Goal: Task Accomplishment & Management: Complete application form

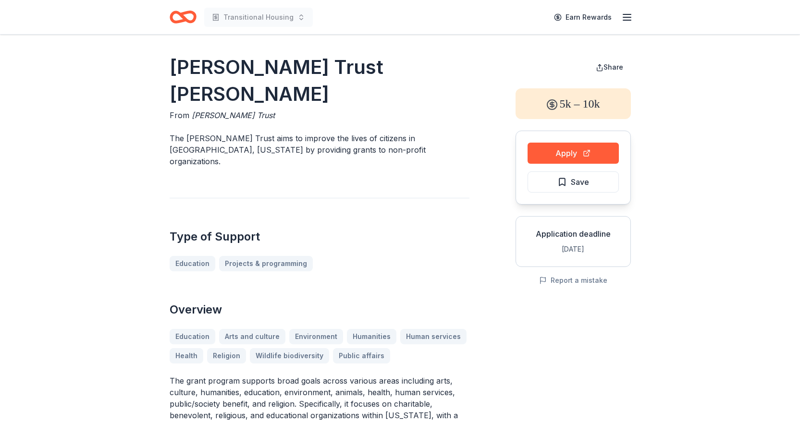
drag, startPoint x: 383, startPoint y: 126, endPoint x: 158, endPoint y: 122, distance: 225.4
drag, startPoint x: 179, startPoint y: 112, endPoint x: 318, endPoint y: 134, distance: 140.6
click at [318, 134] on div "John W. Porter Trust Grant From John W. Porter Trust The John W. Porter Trust a…" at bounding box center [320, 353] width 300 height 599
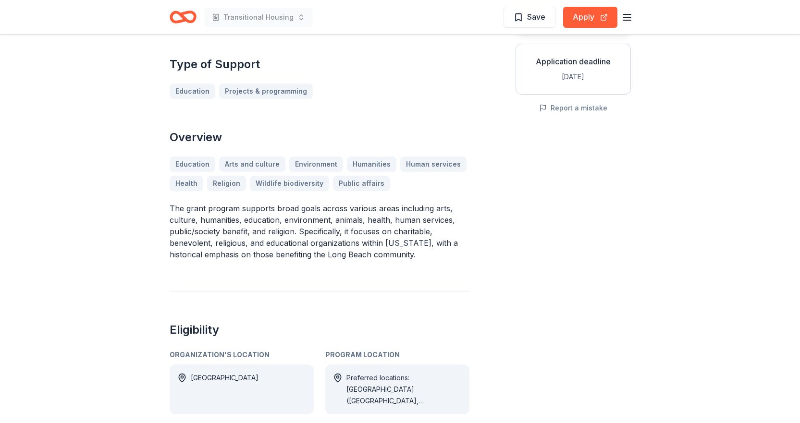
scroll to position [240, 0]
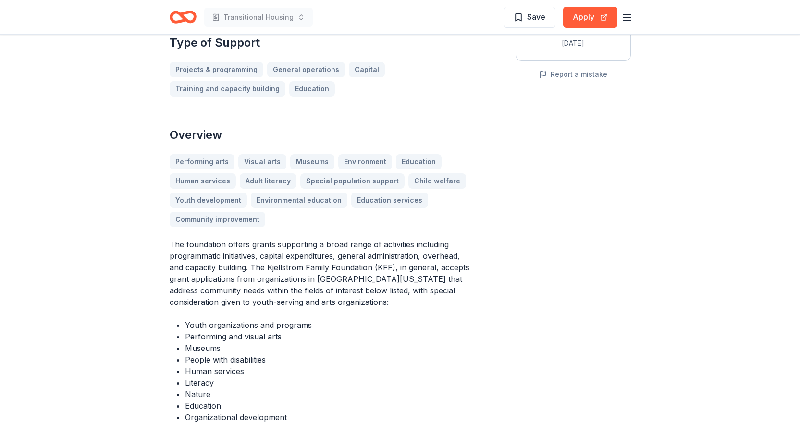
scroll to position [288, 0]
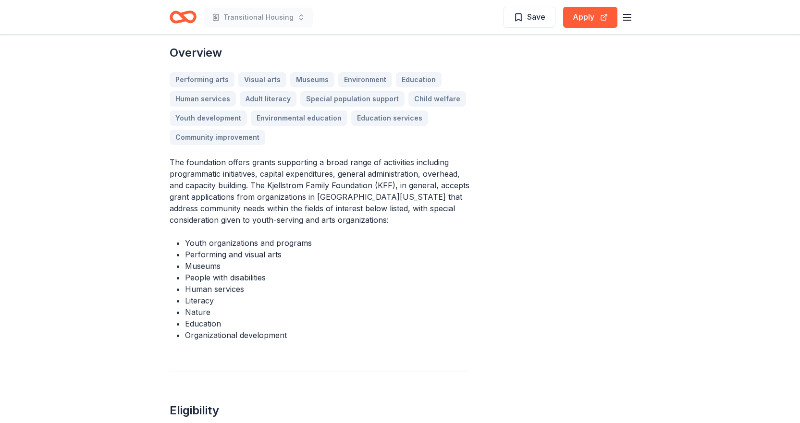
drag, startPoint x: 170, startPoint y: 151, endPoint x: 218, endPoint y: 197, distance: 65.6
click at [218, 197] on p "The foundation offers grants supporting a broad range of activities including p…" at bounding box center [320, 191] width 300 height 69
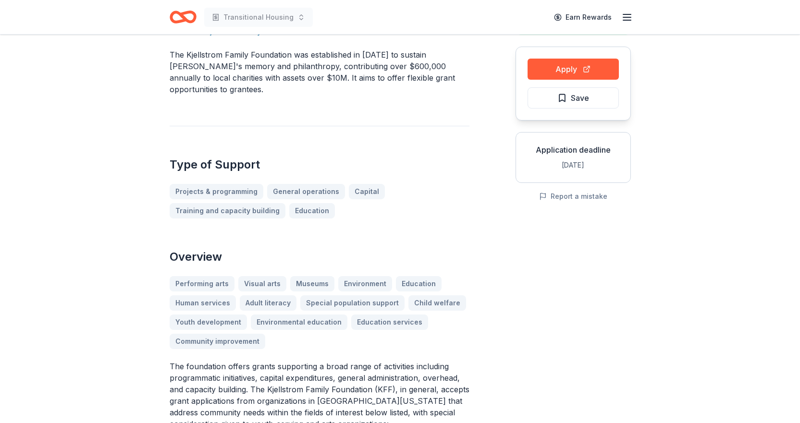
scroll to position [0, 0]
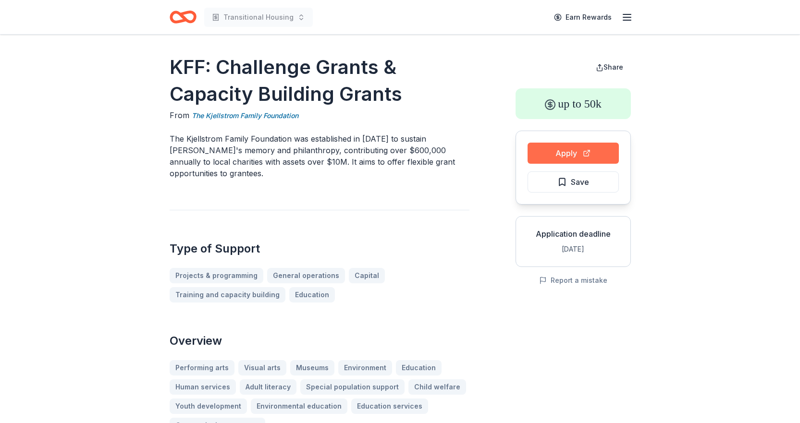
click at [583, 149] on button "Apply" at bounding box center [573, 153] width 91 height 21
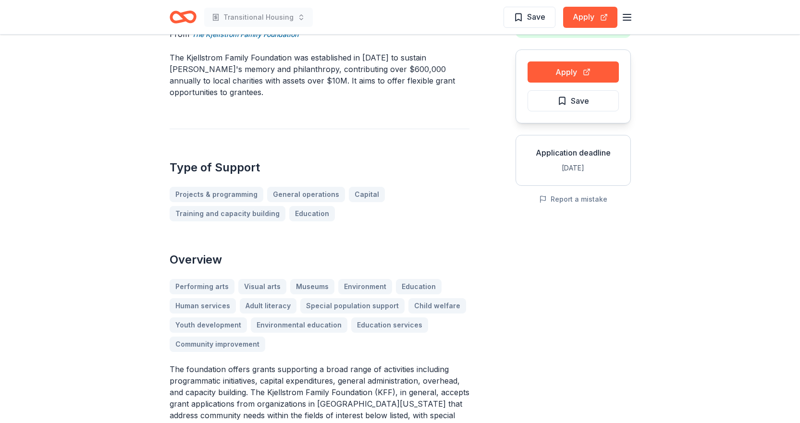
scroll to position [192, 0]
